Goal: Ask a question

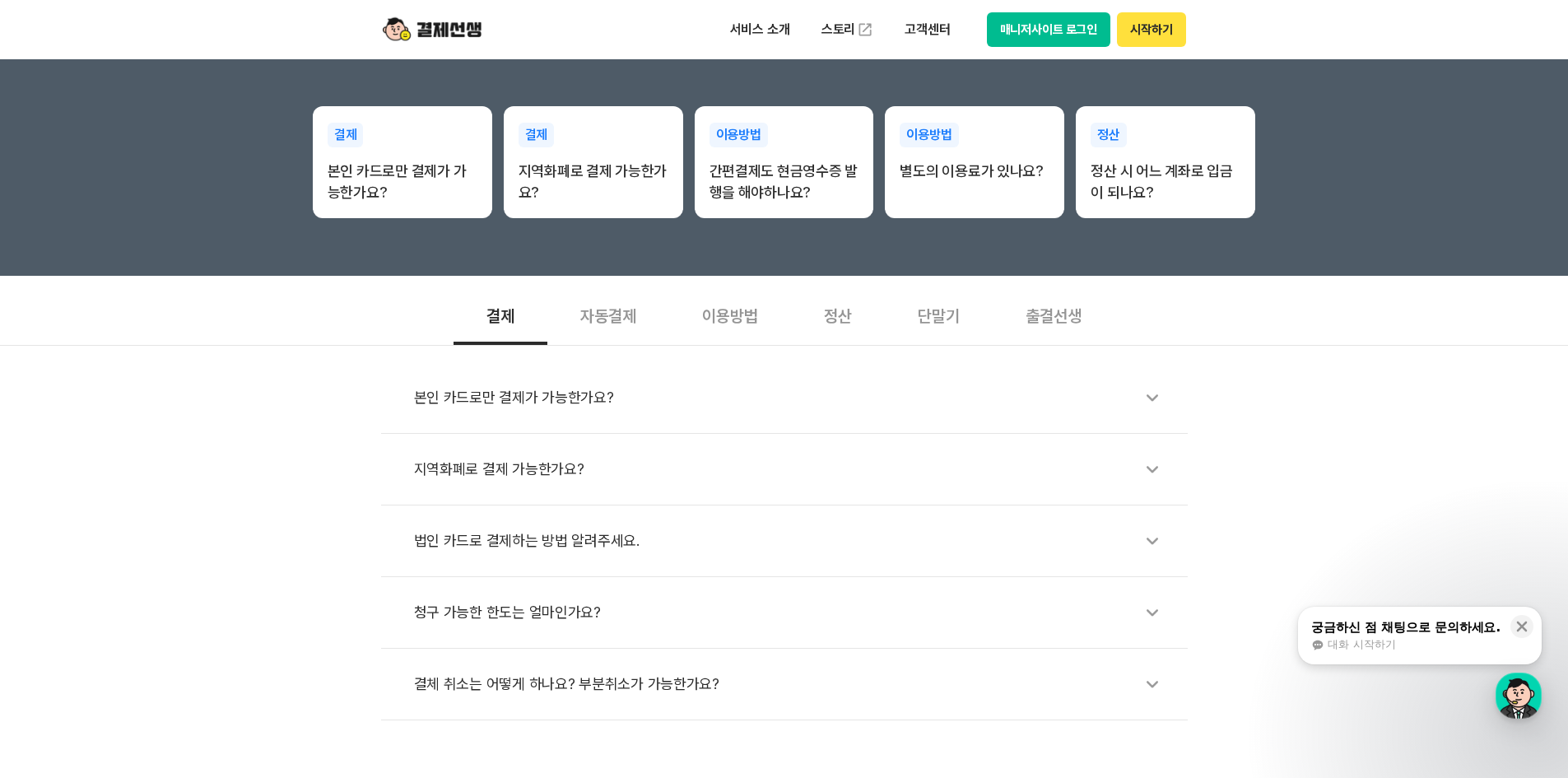
scroll to position [576, 0]
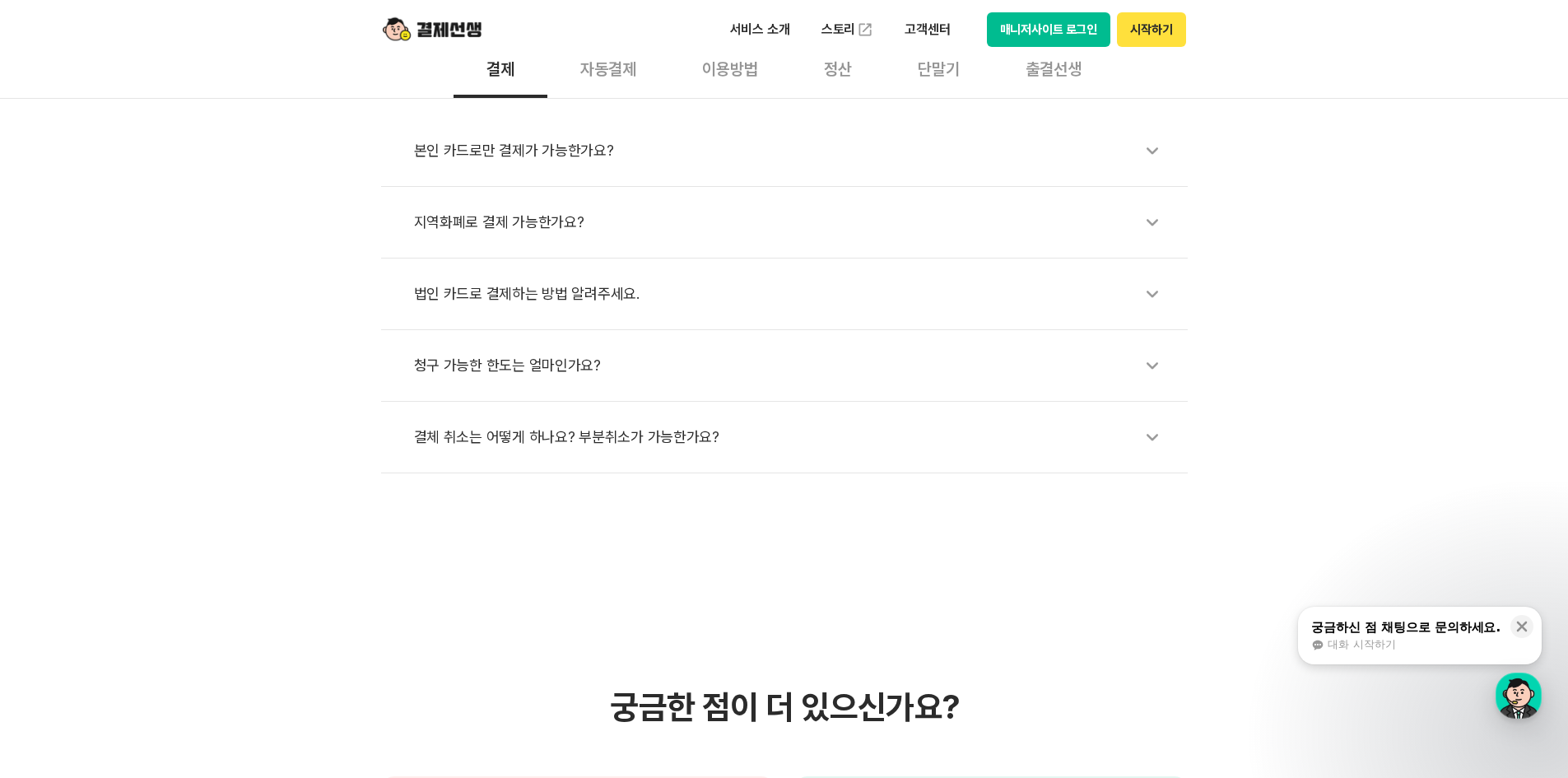
click at [468, 365] on div "청구 가능한 한도는 얼마인가요?" at bounding box center [793, 365] width 758 height 38
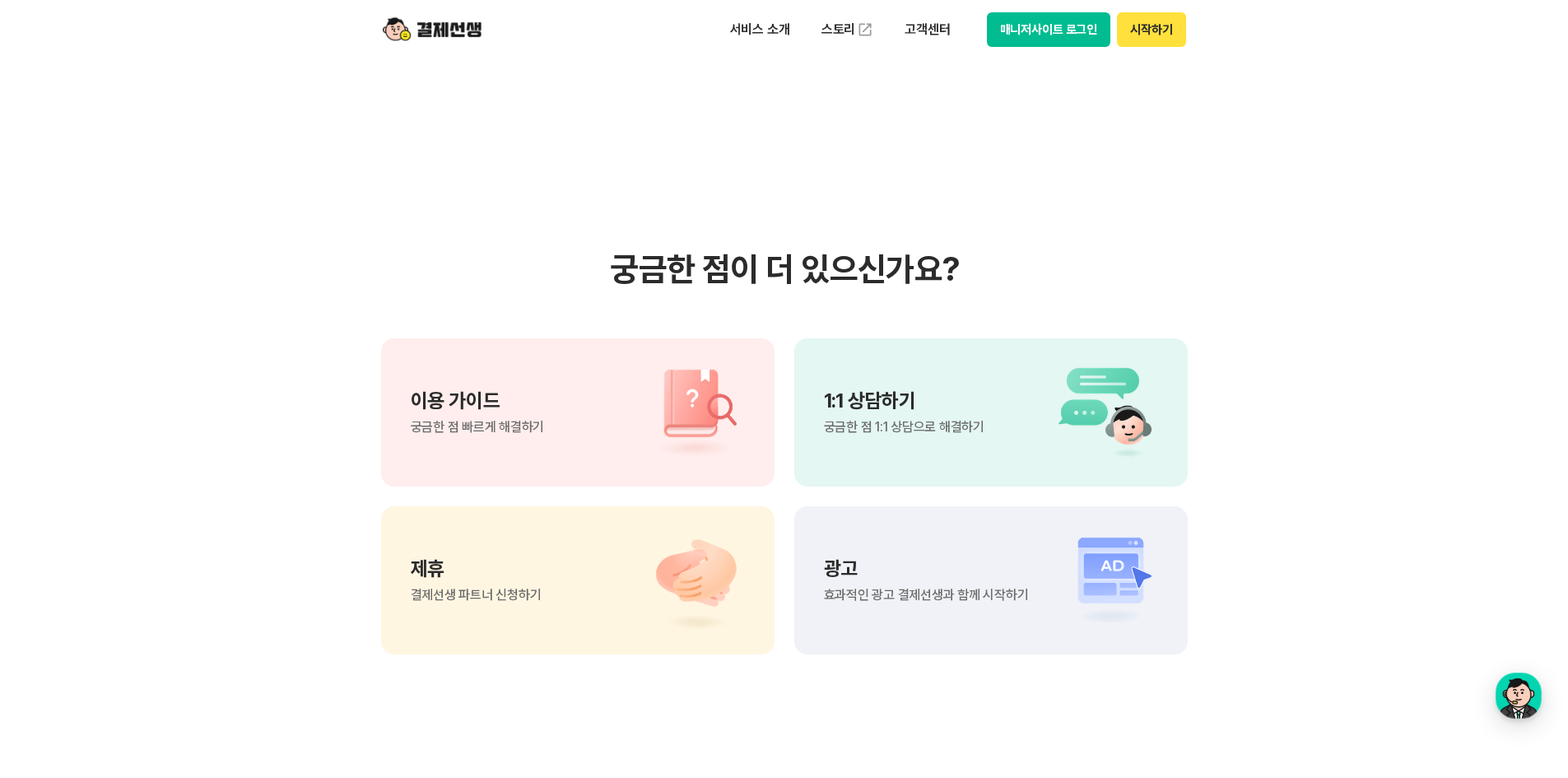
scroll to position [1235, 0]
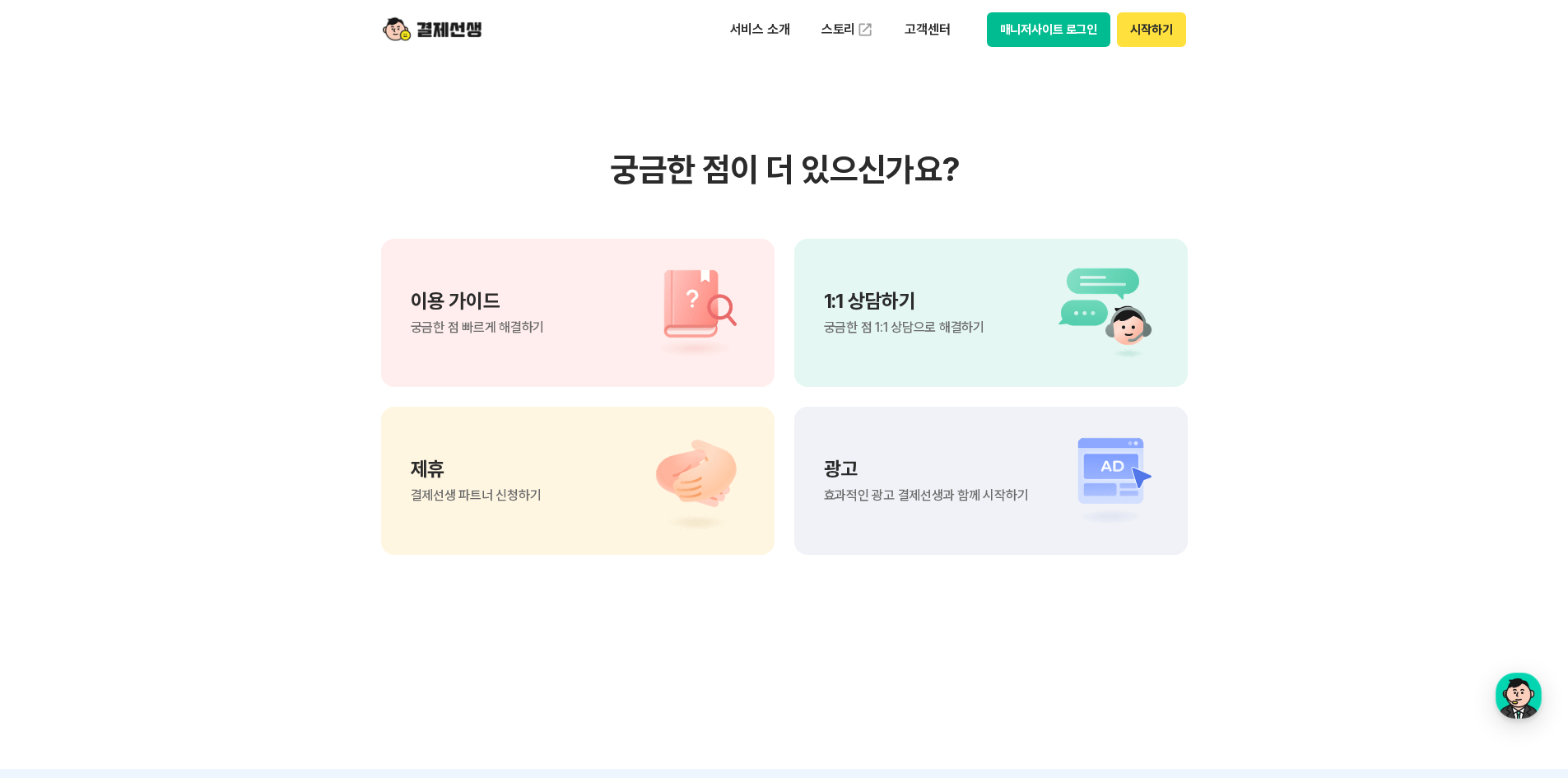
click at [903, 311] on p "1:1 상담하기" at bounding box center [905, 300] width 160 height 19
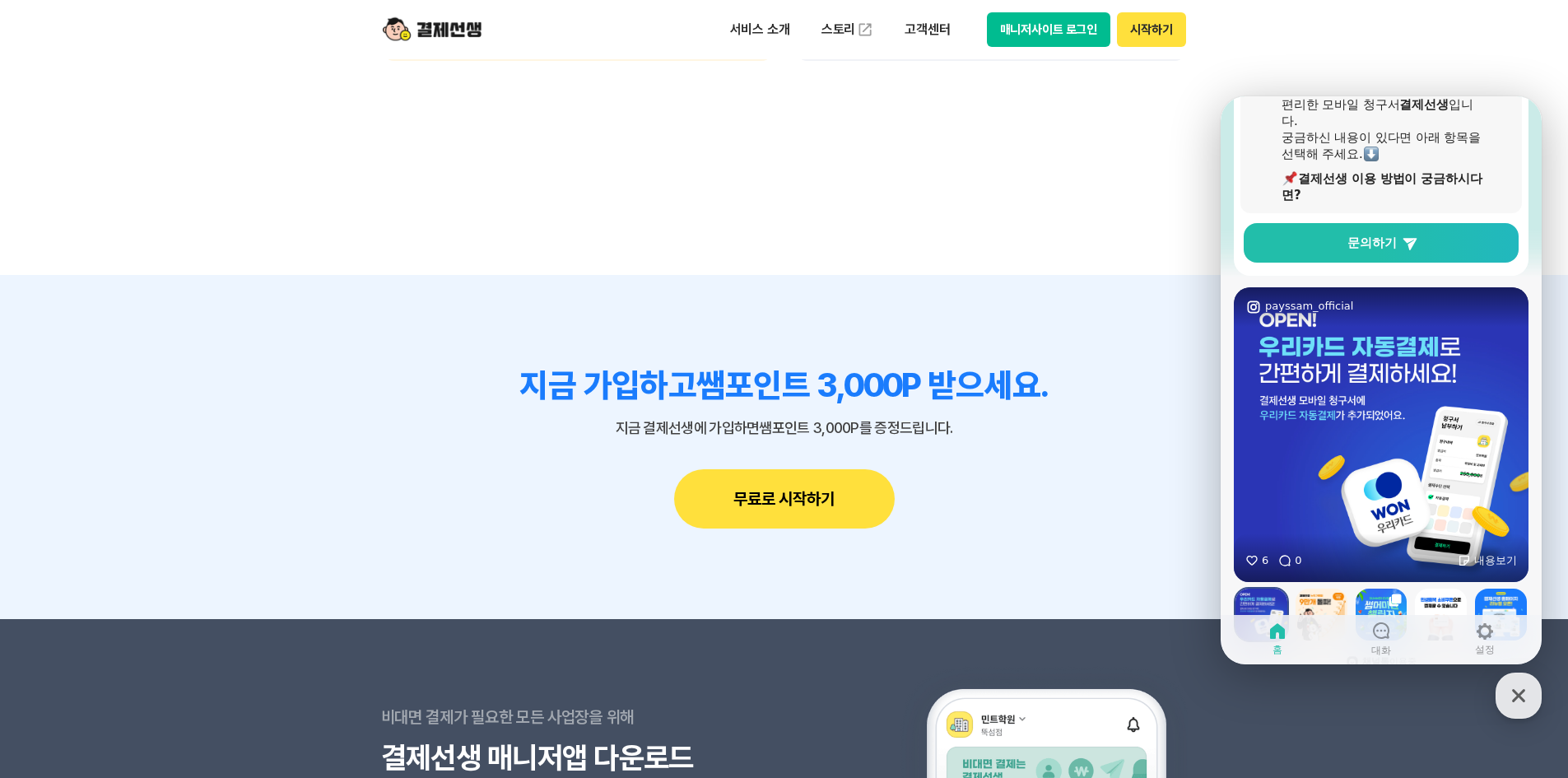
scroll to position [0, 0]
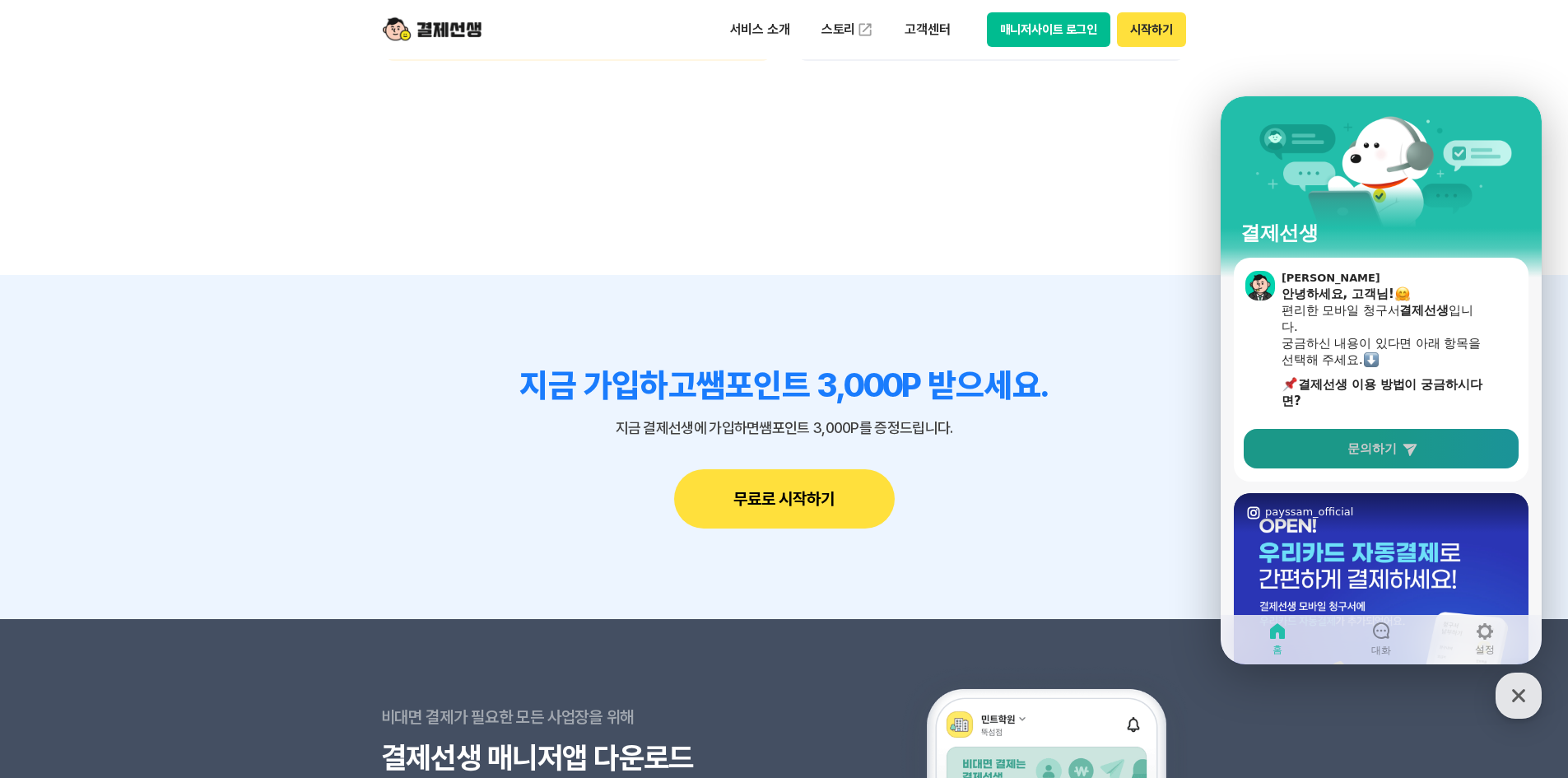
click at [1396, 446] on span "문의하기" at bounding box center [1372, 449] width 50 height 17
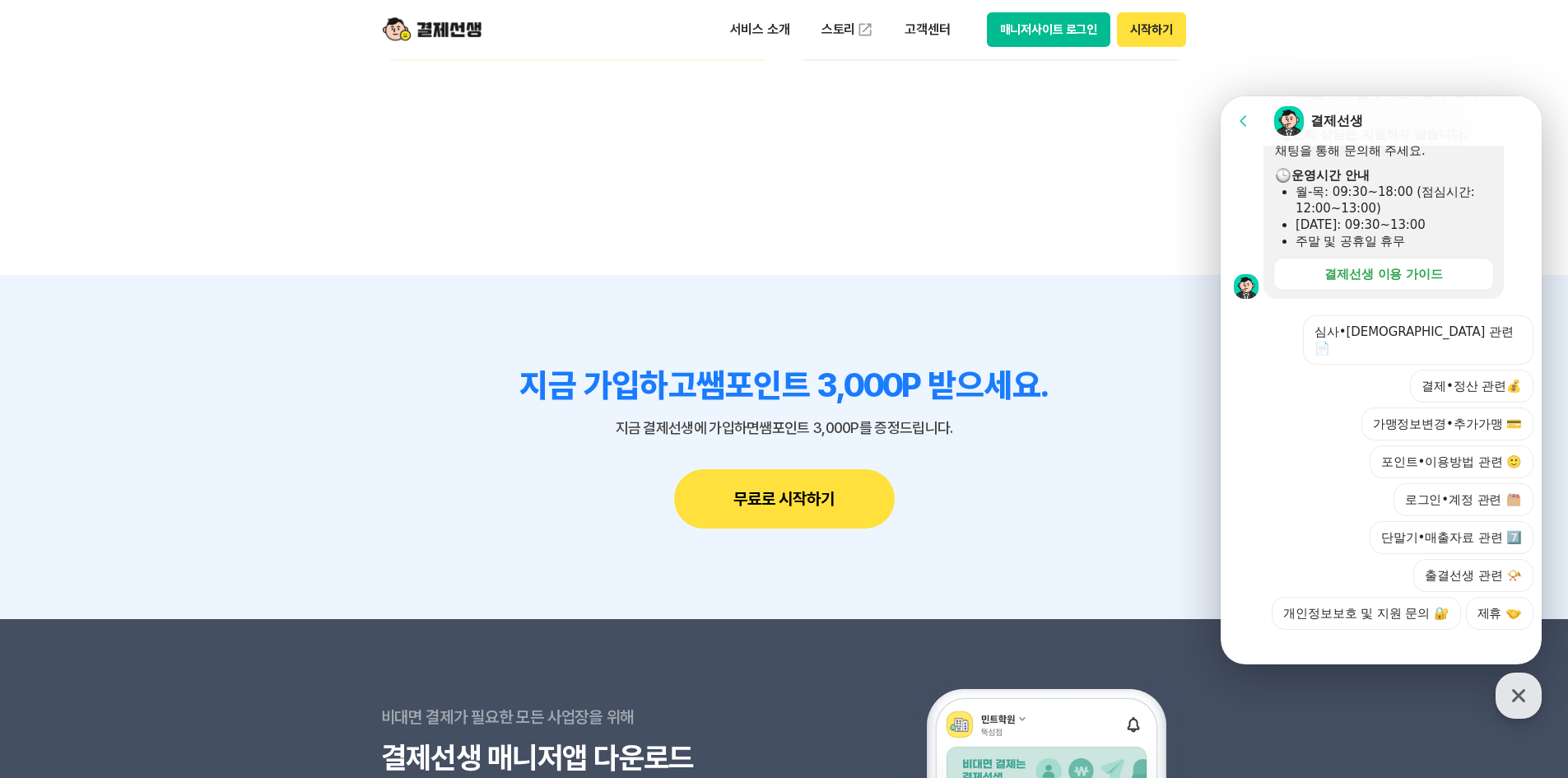
scroll to position [1811, 0]
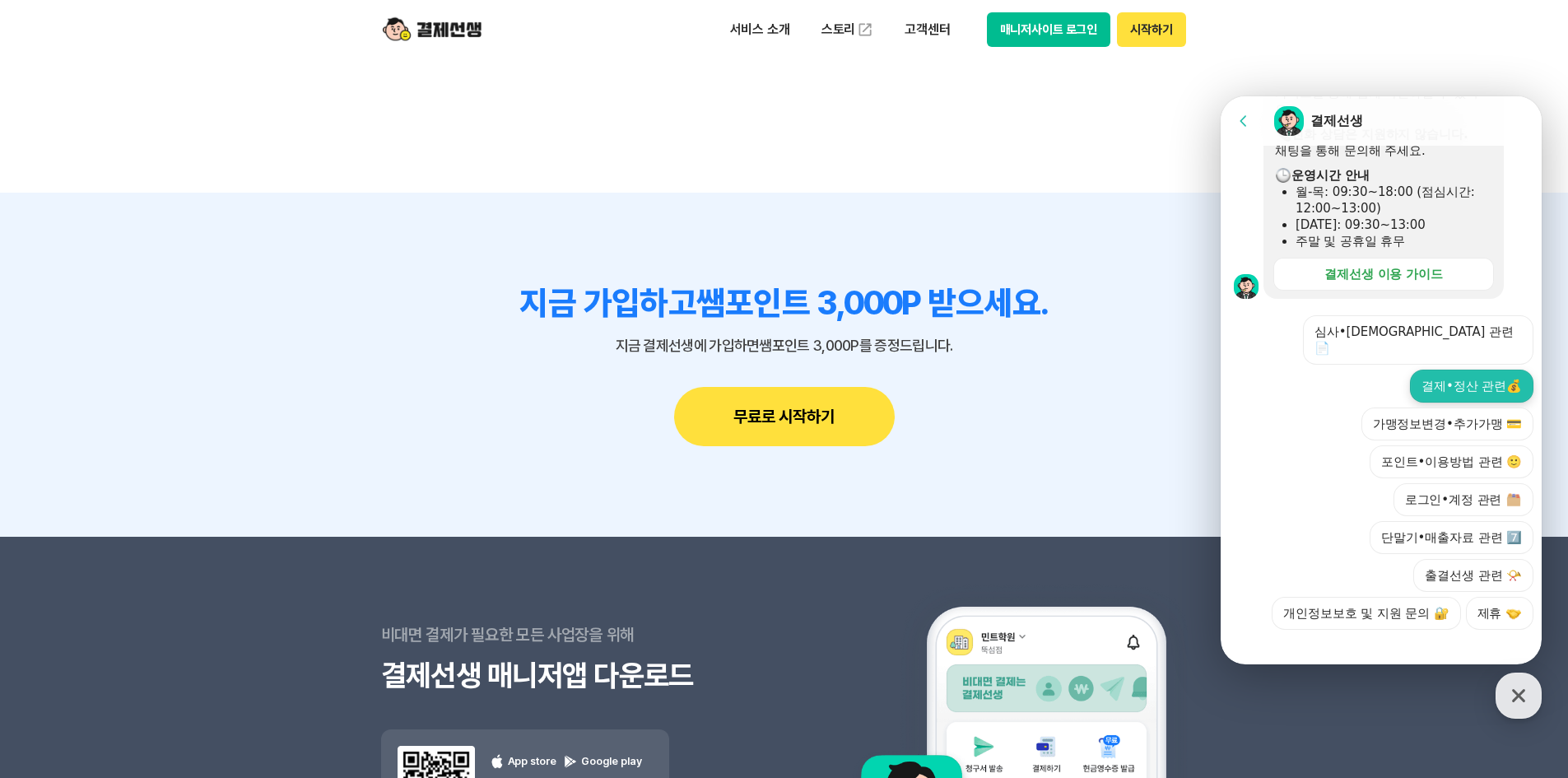
click at [1470, 370] on button "결제•정산 관련💰" at bounding box center [1472, 386] width 123 height 33
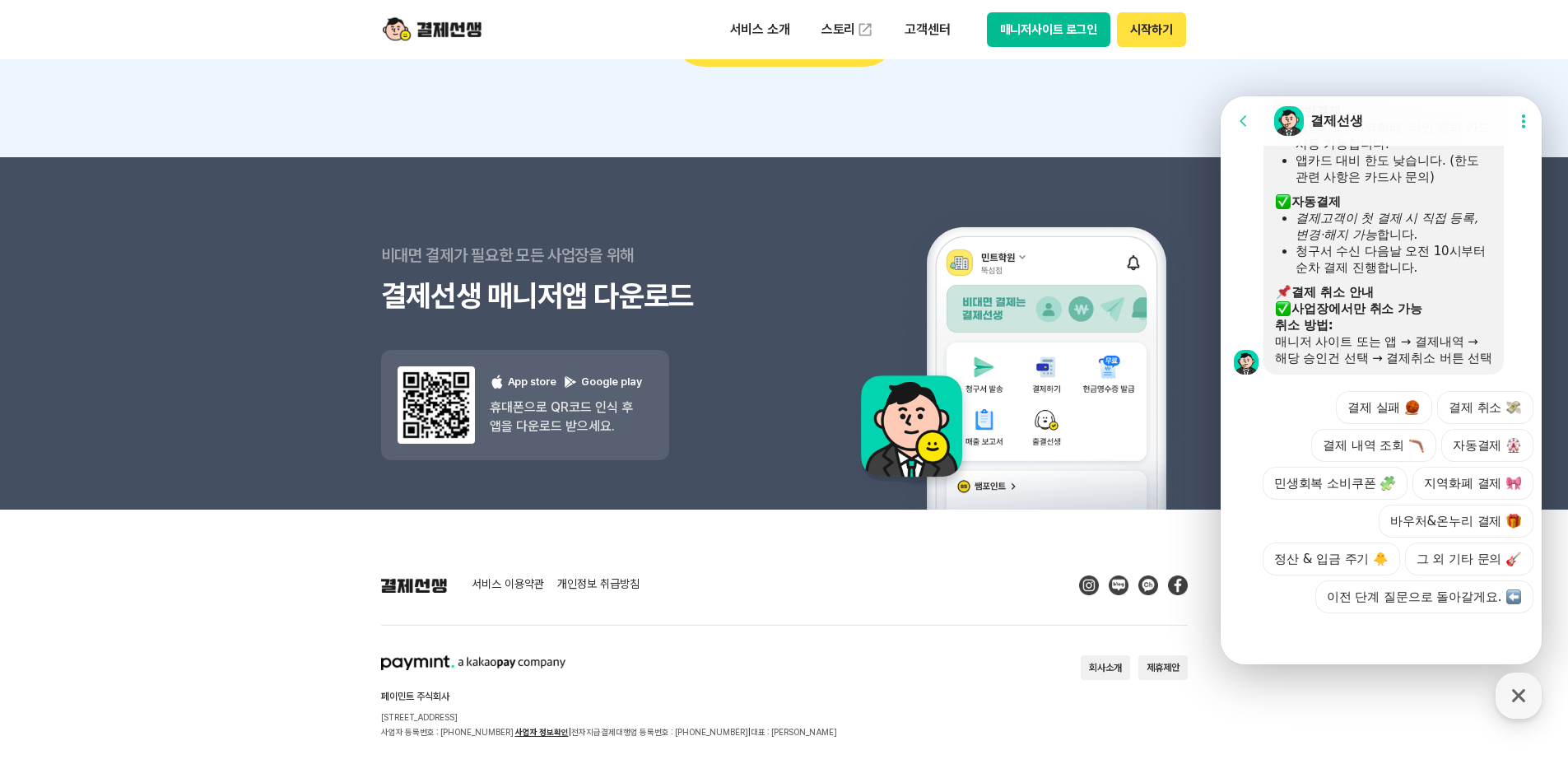
scroll to position [2234, 0]
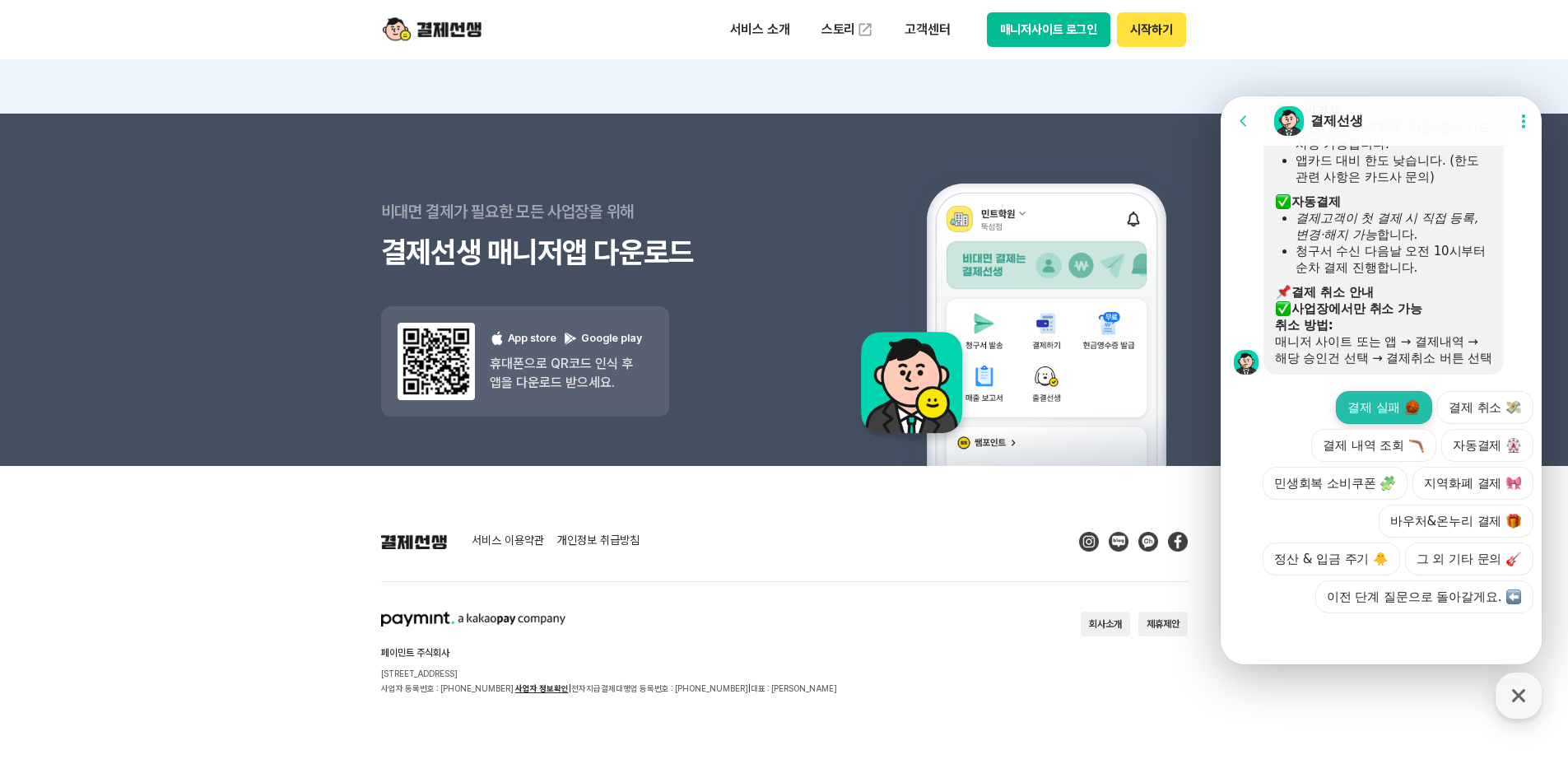
click at [1367, 391] on button "결제 실패" at bounding box center [1384, 407] width 96 height 33
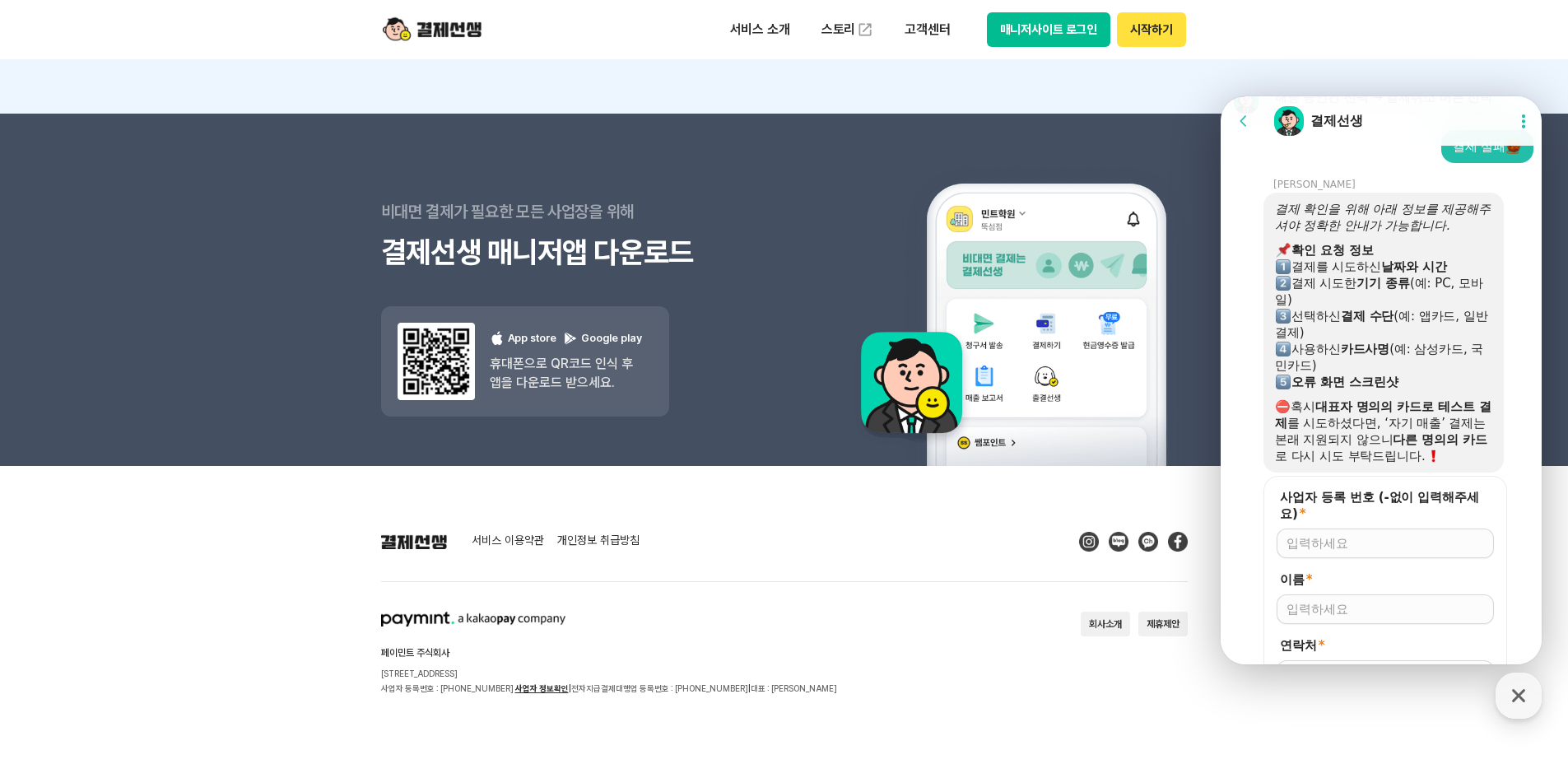
scroll to position [1083, 0]
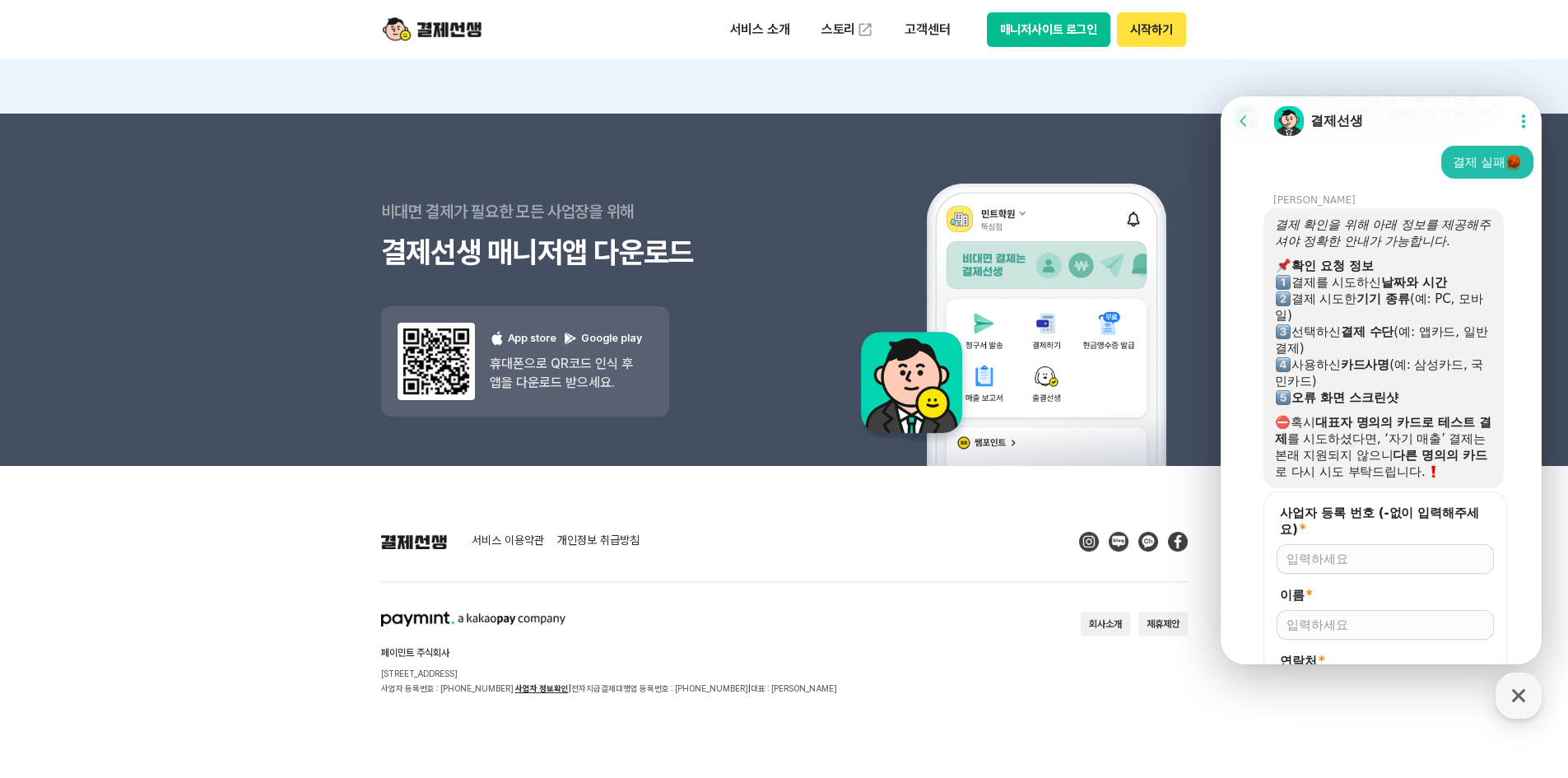
click at [1337, 567] on input "사업자 등록 번호 (-없이 입력해주세요) *" at bounding box center [1386, 559] width 197 height 17
type input "2298111811"
drag, startPoint x: 1312, startPoint y: 638, endPoint x: 1360, endPoint y: 656, distance: 51.3
click at [1312, 633] on input "이름 *" at bounding box center [1386, 625] width 197 height 17
type input "d"
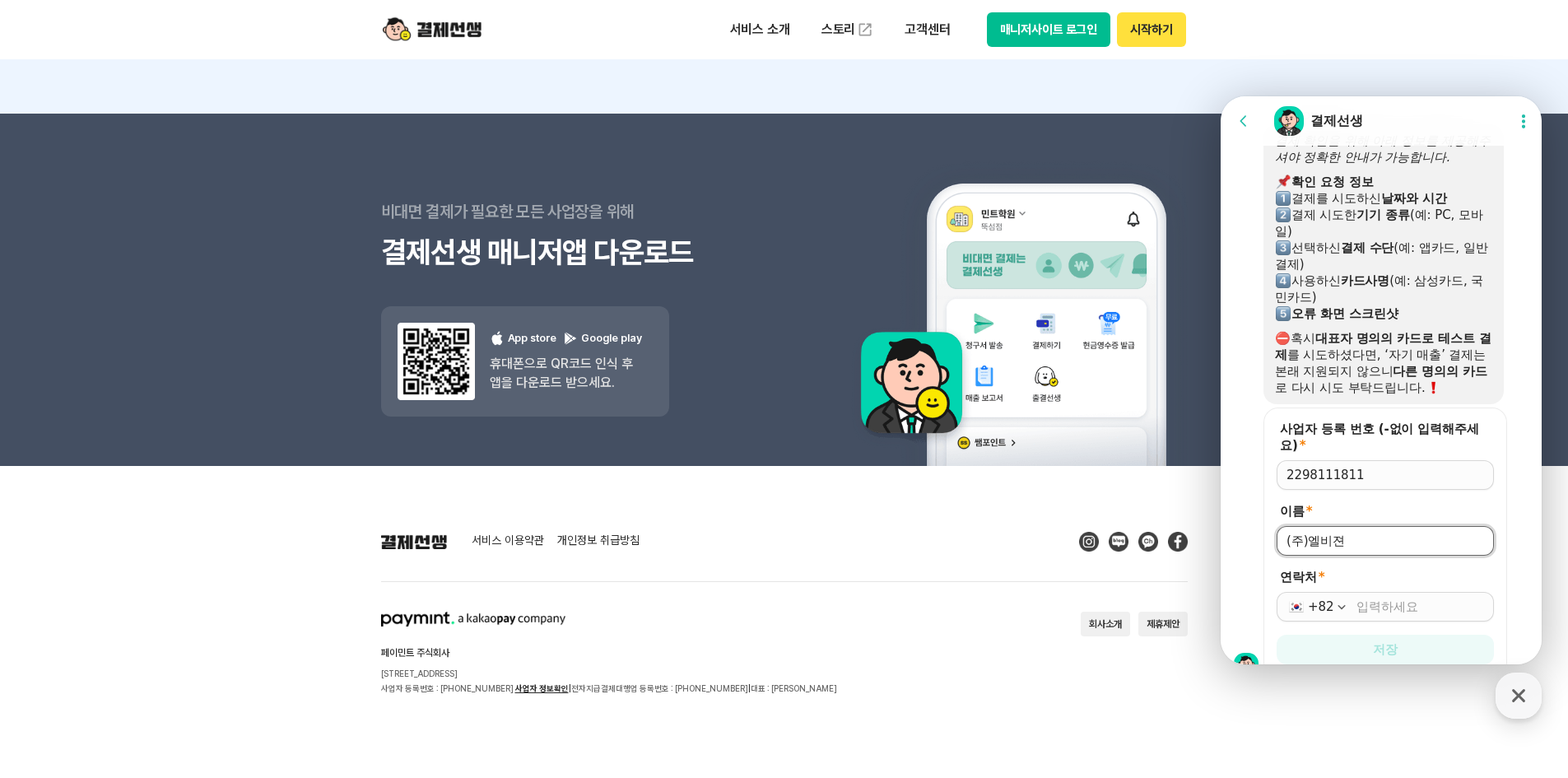
scroll to position [1248, 0]
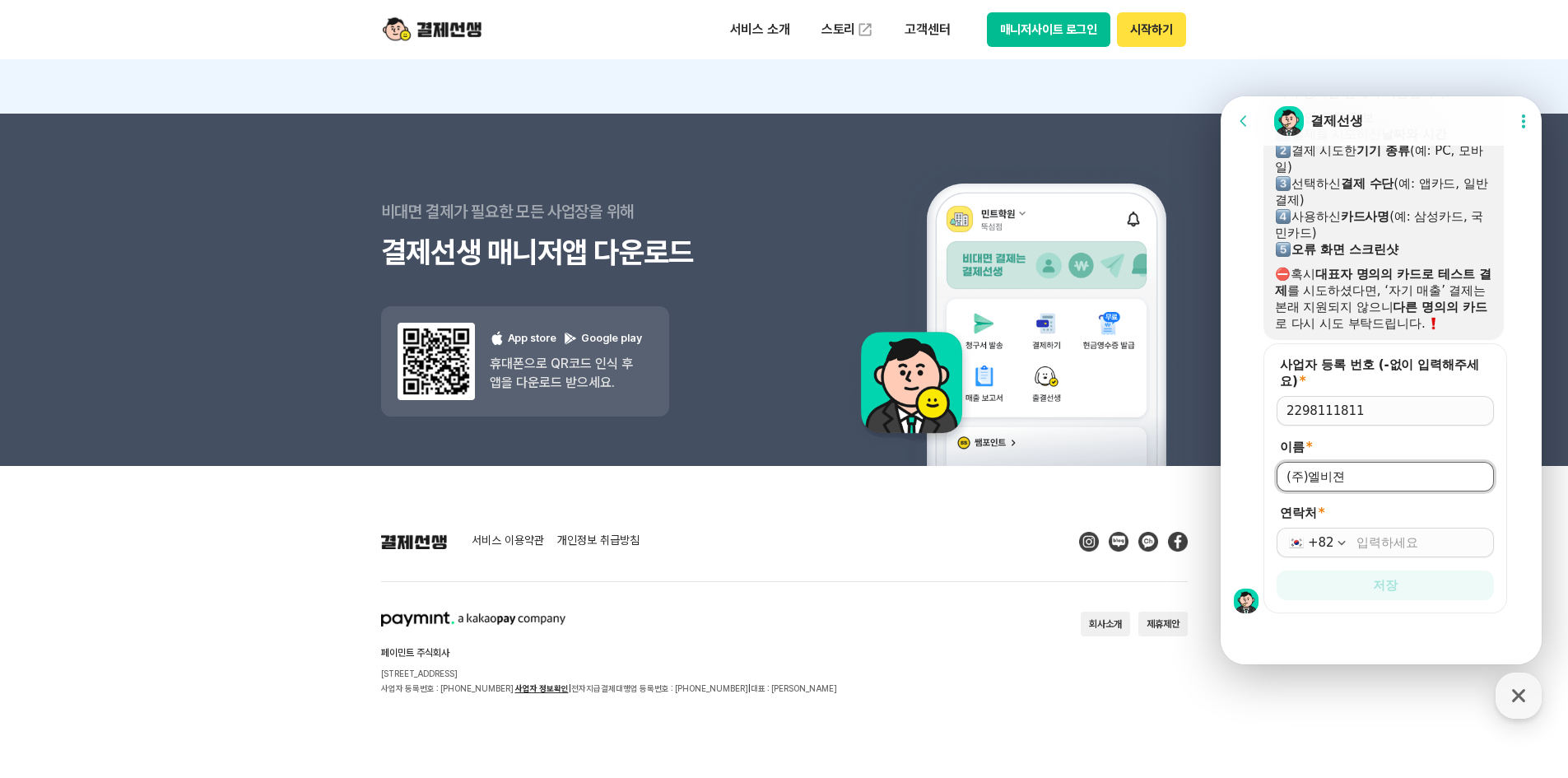
type input "(주)엘비젼"
click at [1391, 544] on input "연락처 *" at bounding box center [1420, 543] width 127 height 17
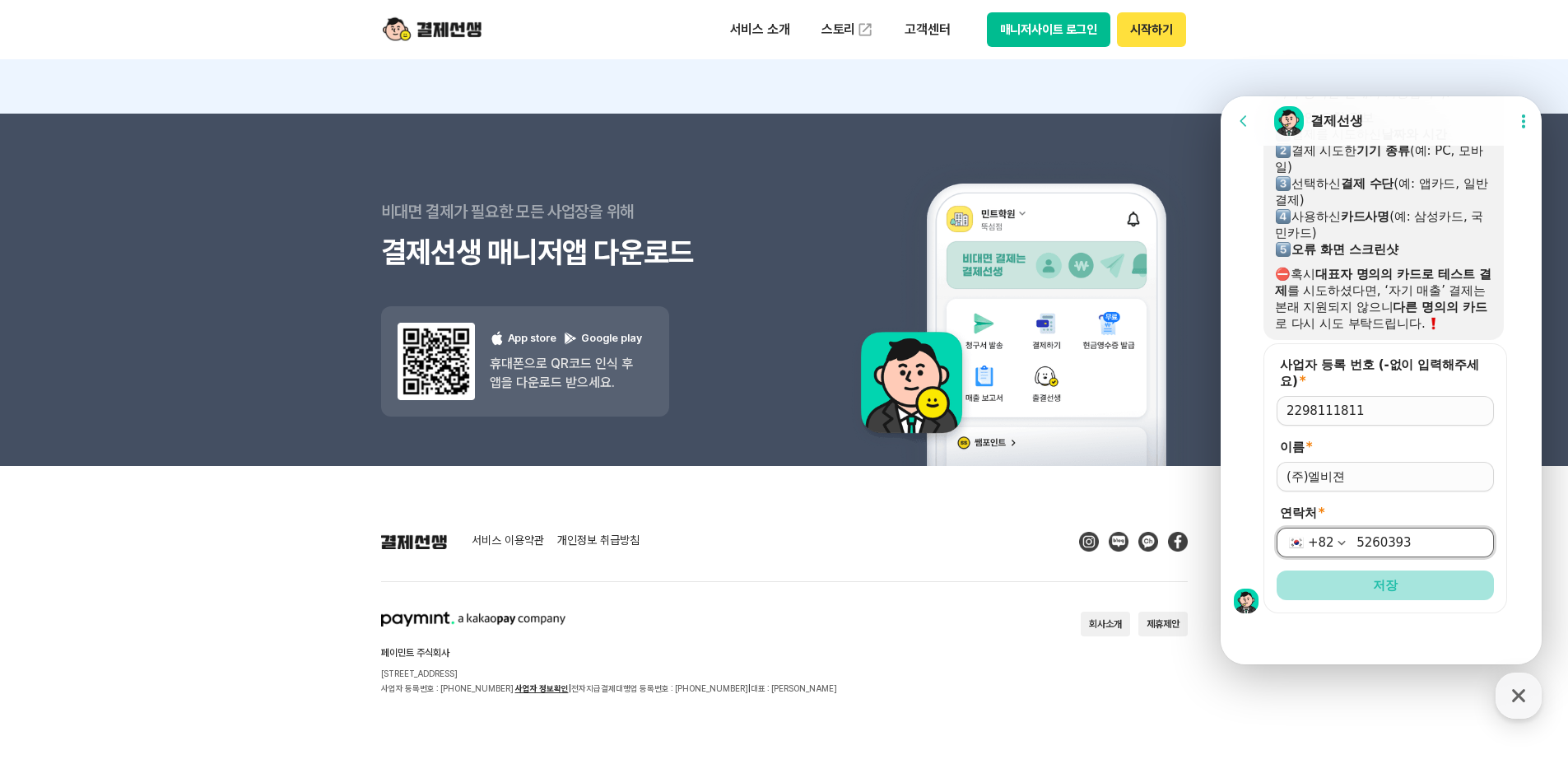
click at [1416, 588] on button "저장" at bounding box center [1386, 585] width 218 height 30
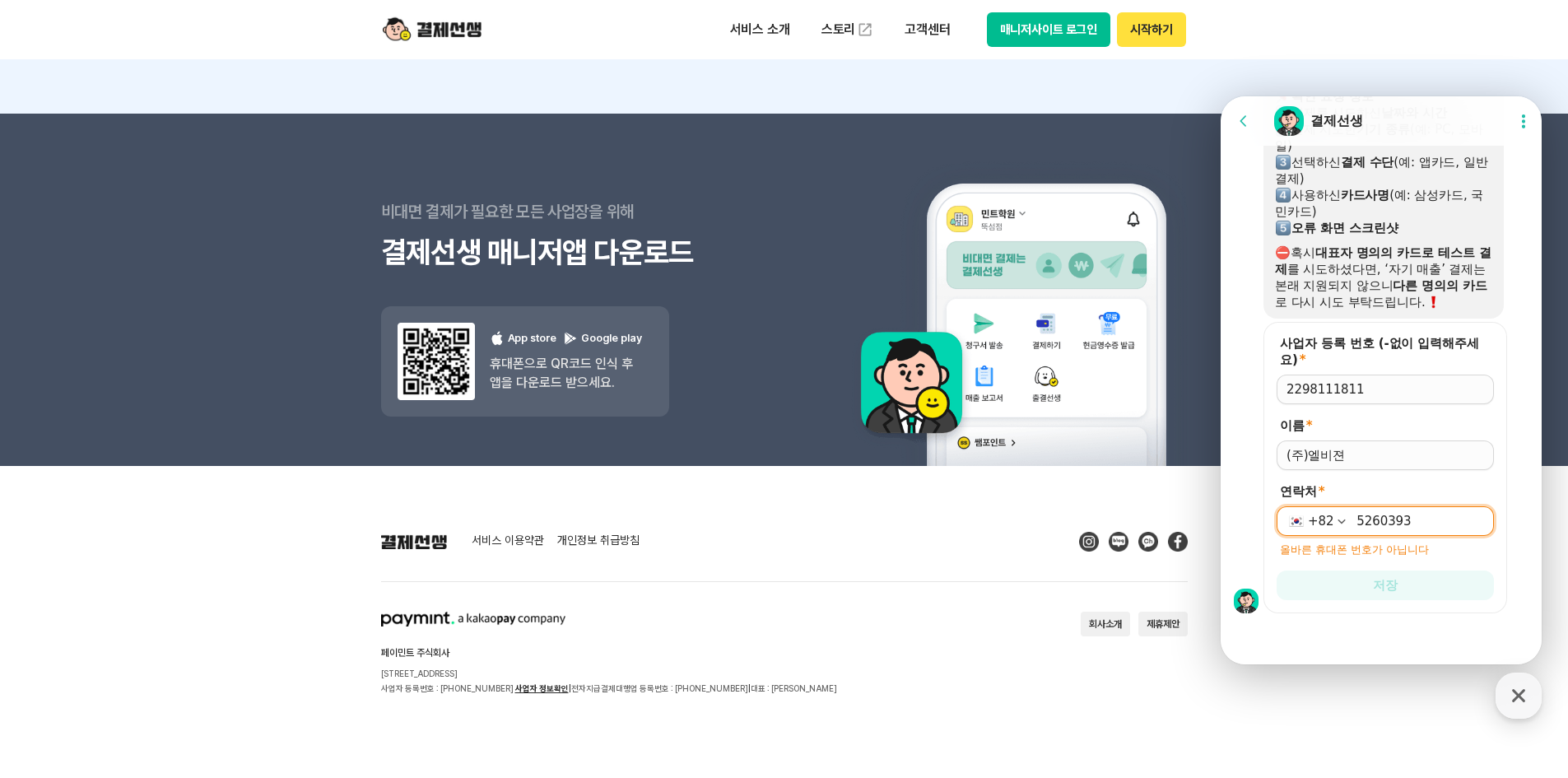
scroll to position [1269, 0]
click at [1415, 523] on input "5260393" at bounding box center [1420, 521] width 127 height 17
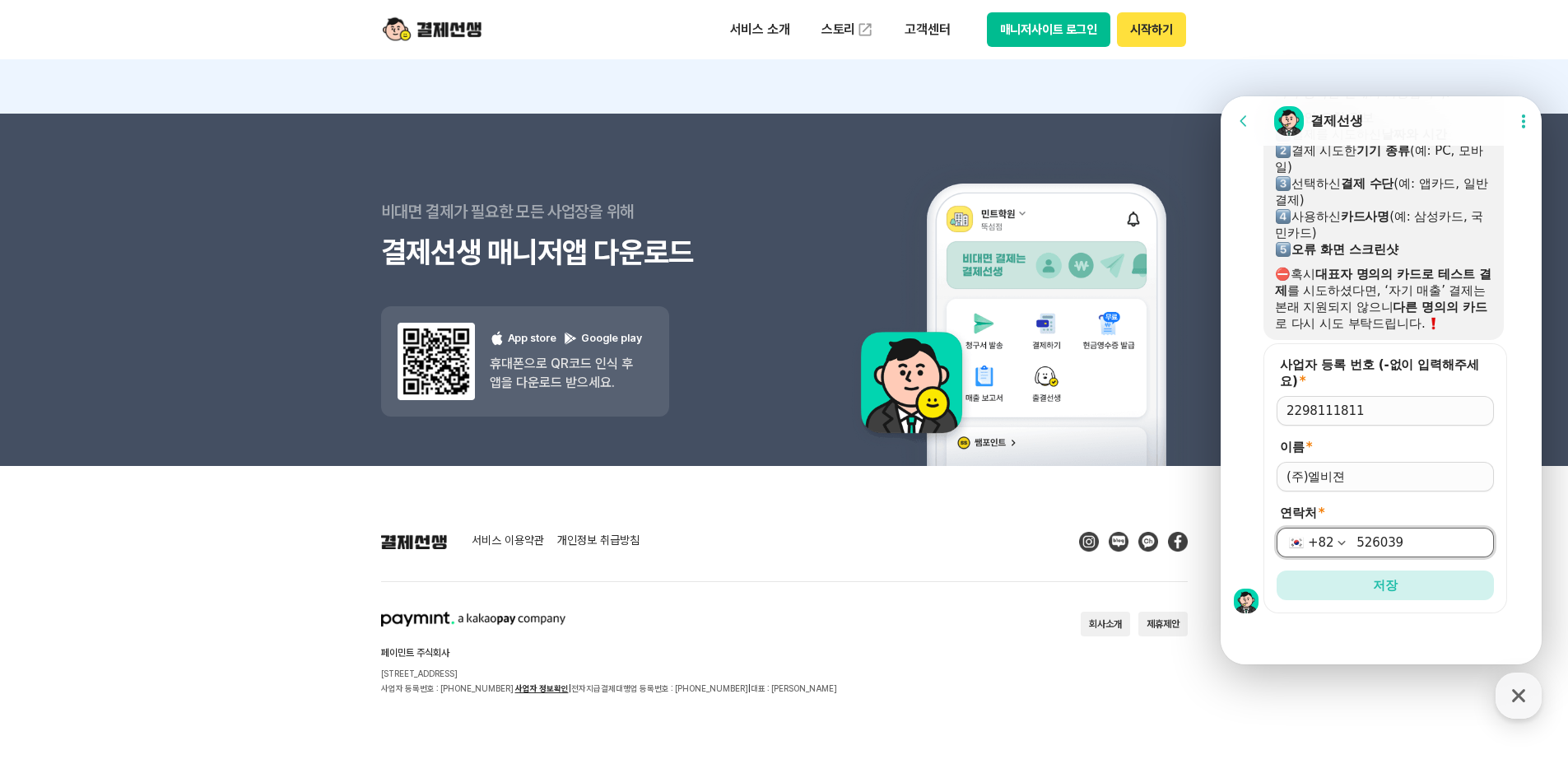
scroll to position [1248, 0]
type input "5"
type input "[PHONE_NUMBER]"
drag, startPoint x: 1354, startPoint y: 580, endPoint x: 2684, endPoint y: 800, distance: 1348.1
click at [1354, 580] on button "저장" at bounding box center [1386, 585] width 218 height 30
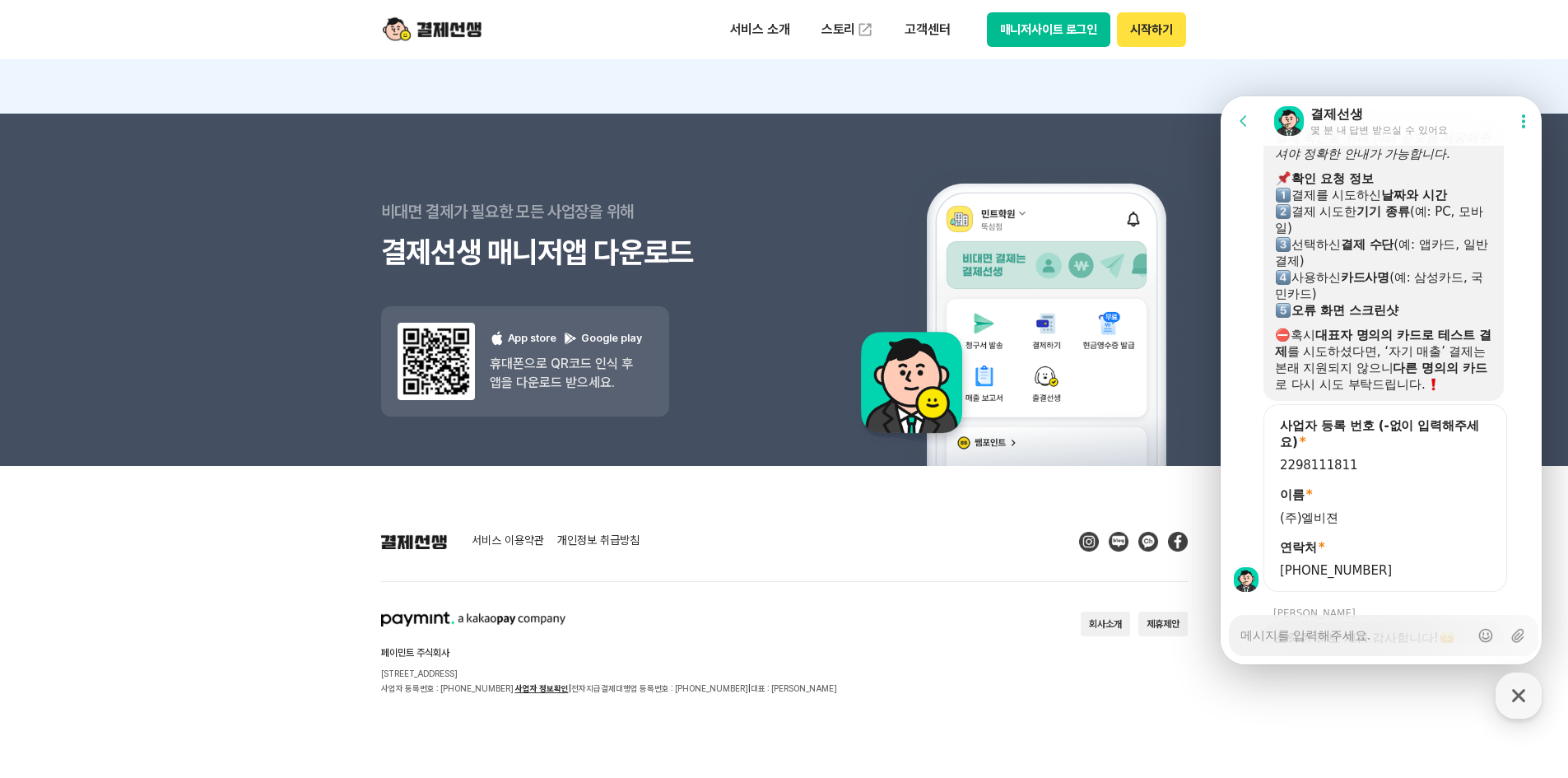
scroll to position [1089, 0]
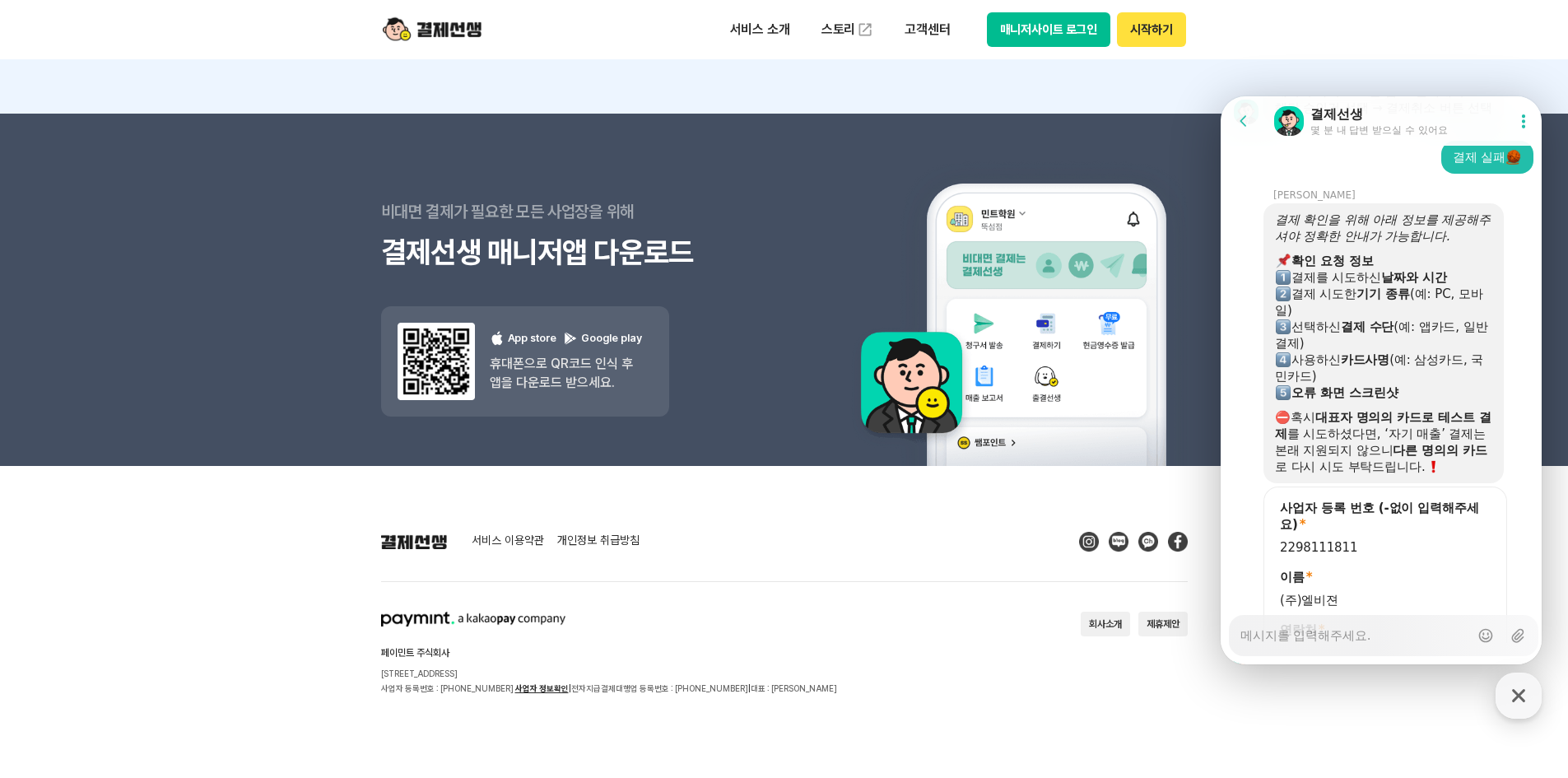
click at [1222, 686] on footer "서비스 이용약관 개인정보 취급방침 페이민트 주식회사 [STREET_ADDRESS] 사업자 등록번호 : [PHONE_NUMBER] 사업자 정보확…" at bounding box center [784, 622] width 1568 height 312
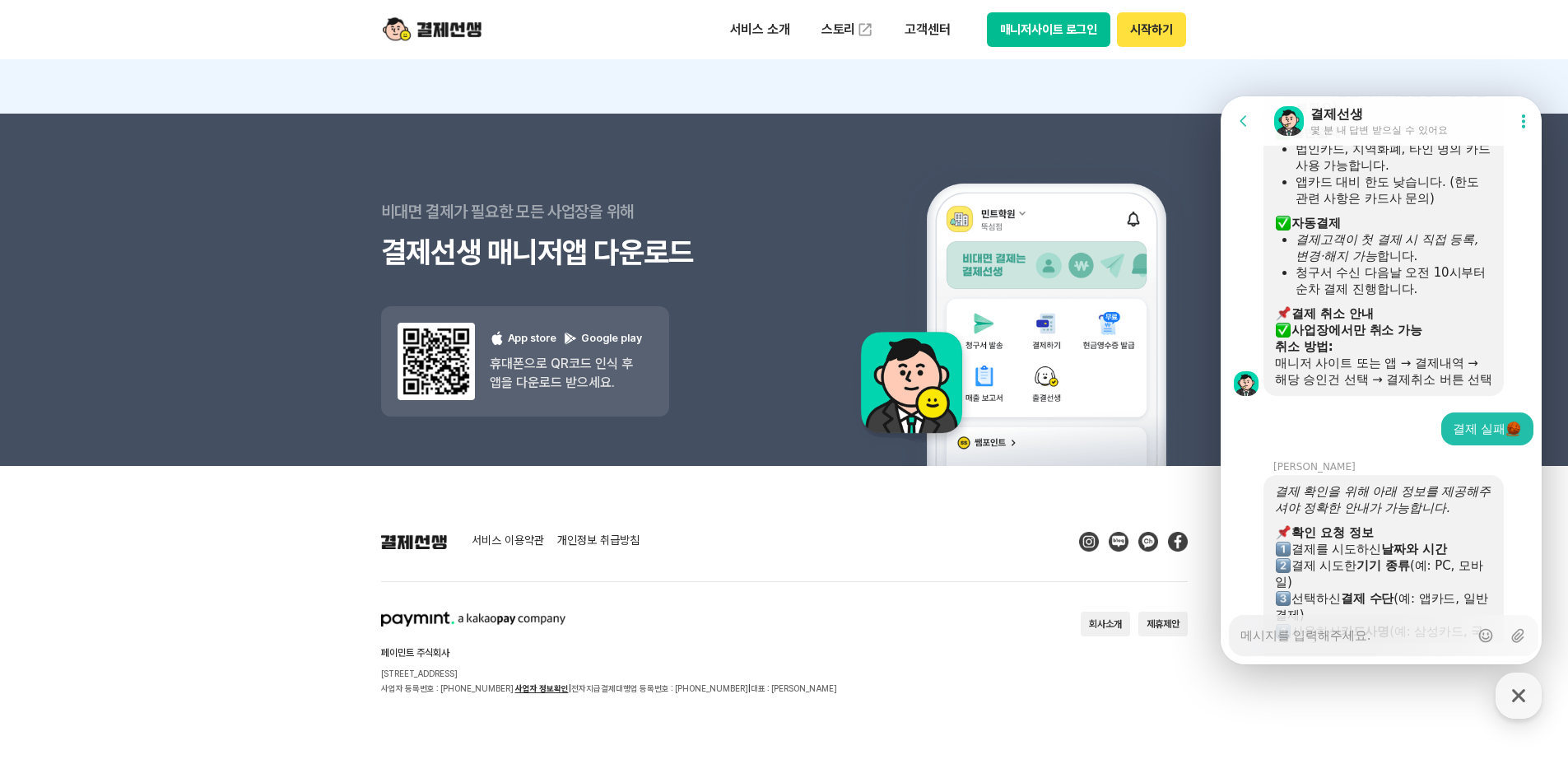
scroll to position [988, 0]
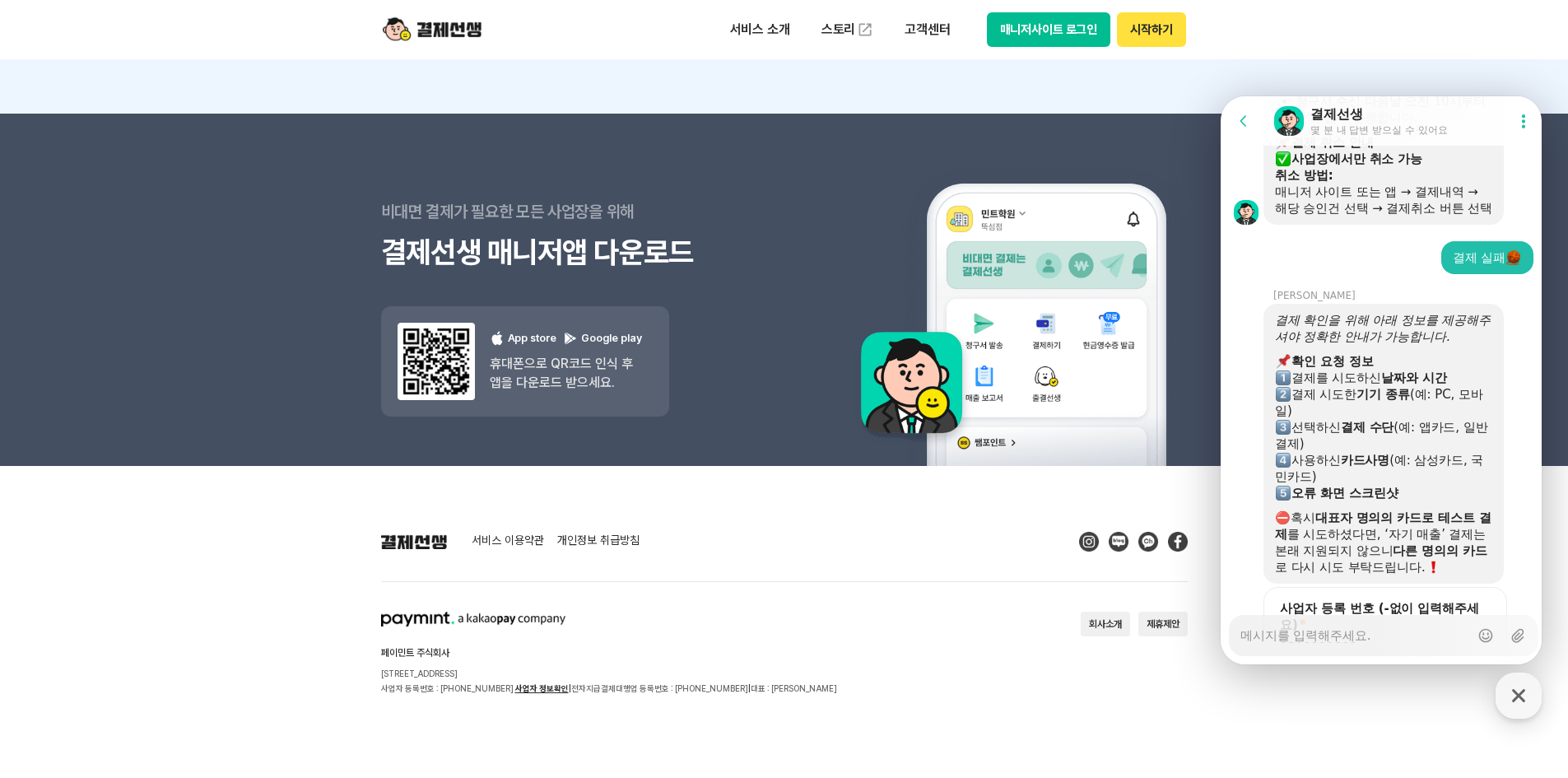
type textarea "x"
